Goal: Browse casually: Explore the website without a specific task or goal

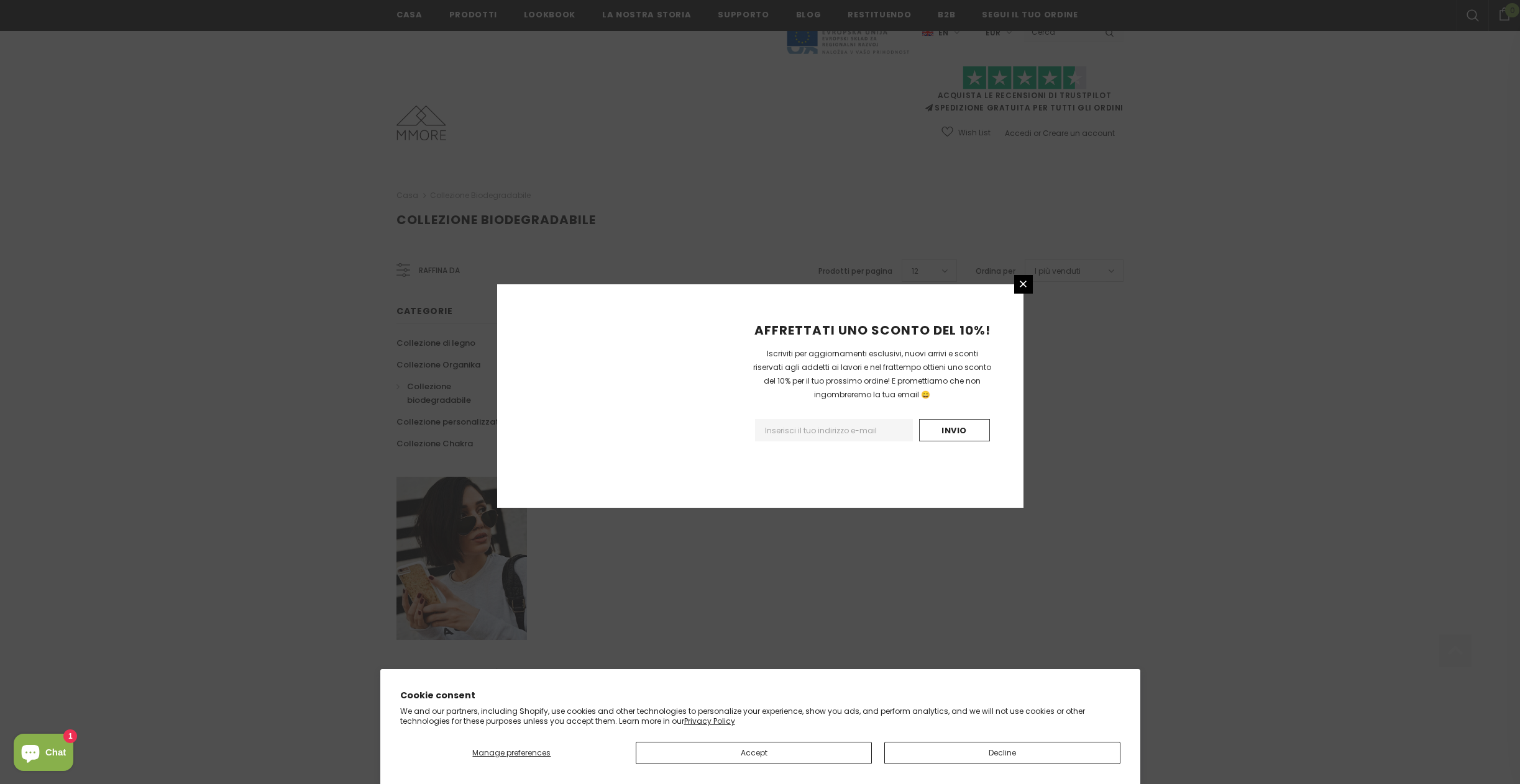
scroll to position [486, 0]
